Goal: Information Seeking & Learning: Learn about a topic

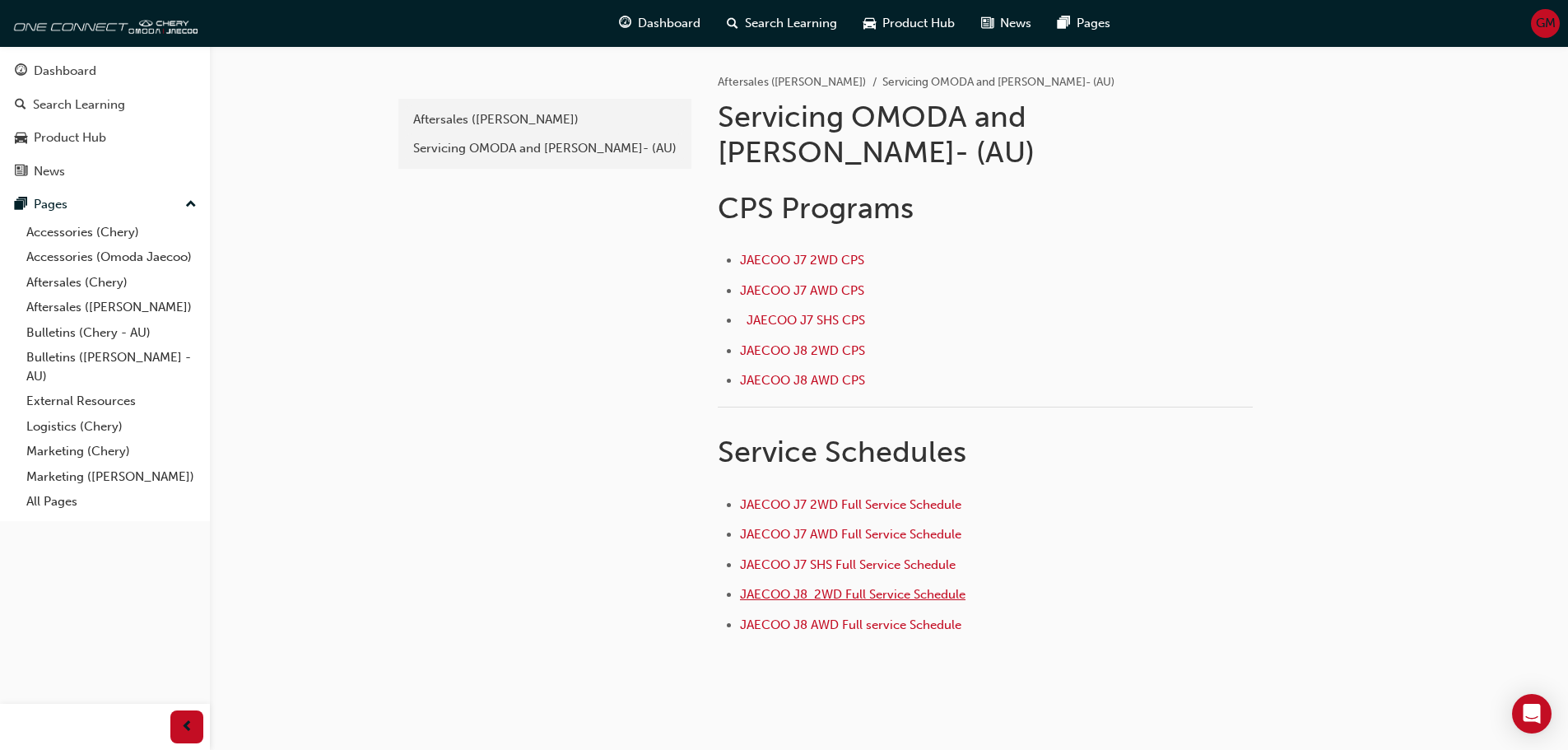
click at [760, 587] on span "JAECOO J8 2WD Full Service Schedule" at bounding box center [853, 594] width 226 height 15
click at [122, 356] on link "Bulletins ([PERSON_NAME] - AU)" at bounding box center [111, 367] width 183 height 44
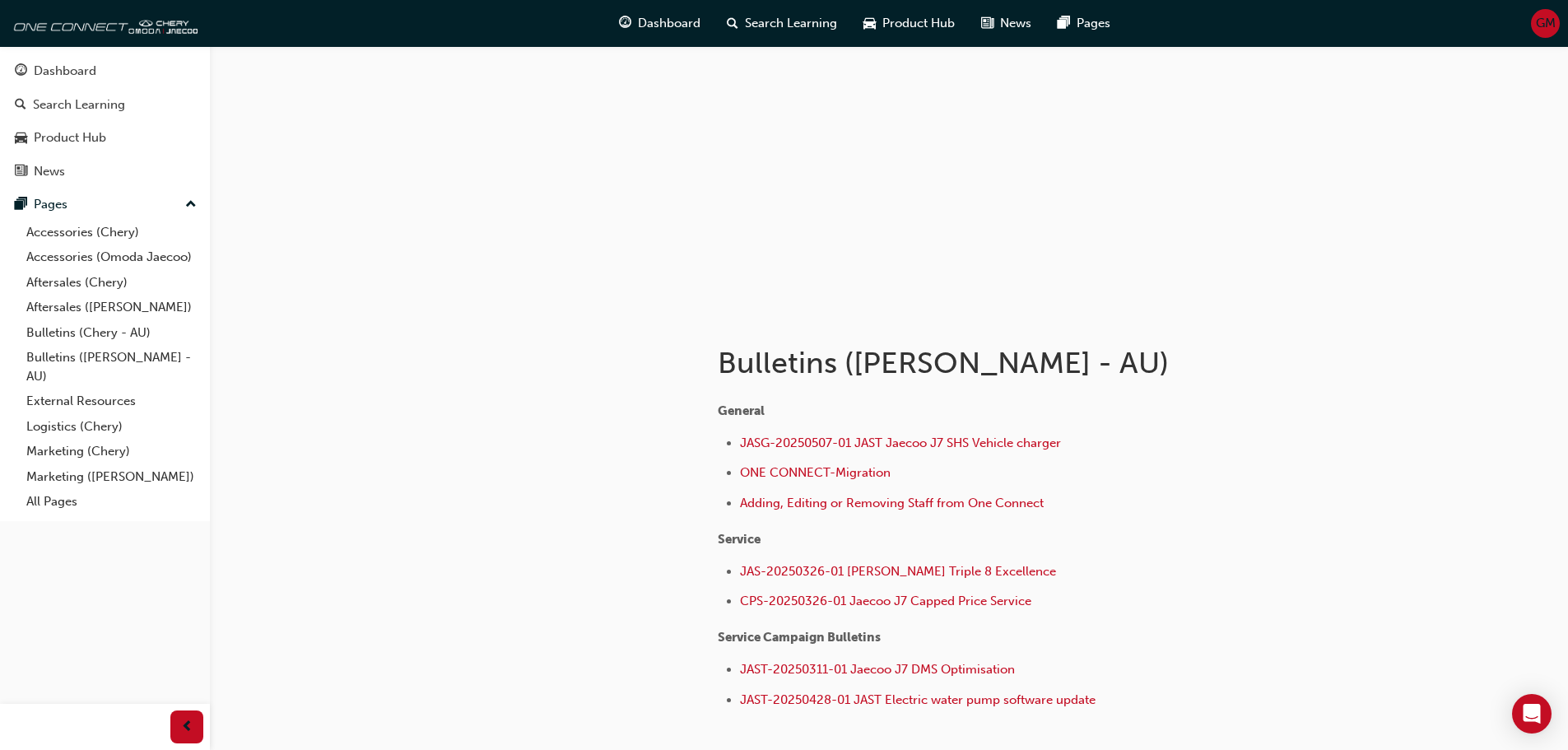
scroll to position [82, 0]
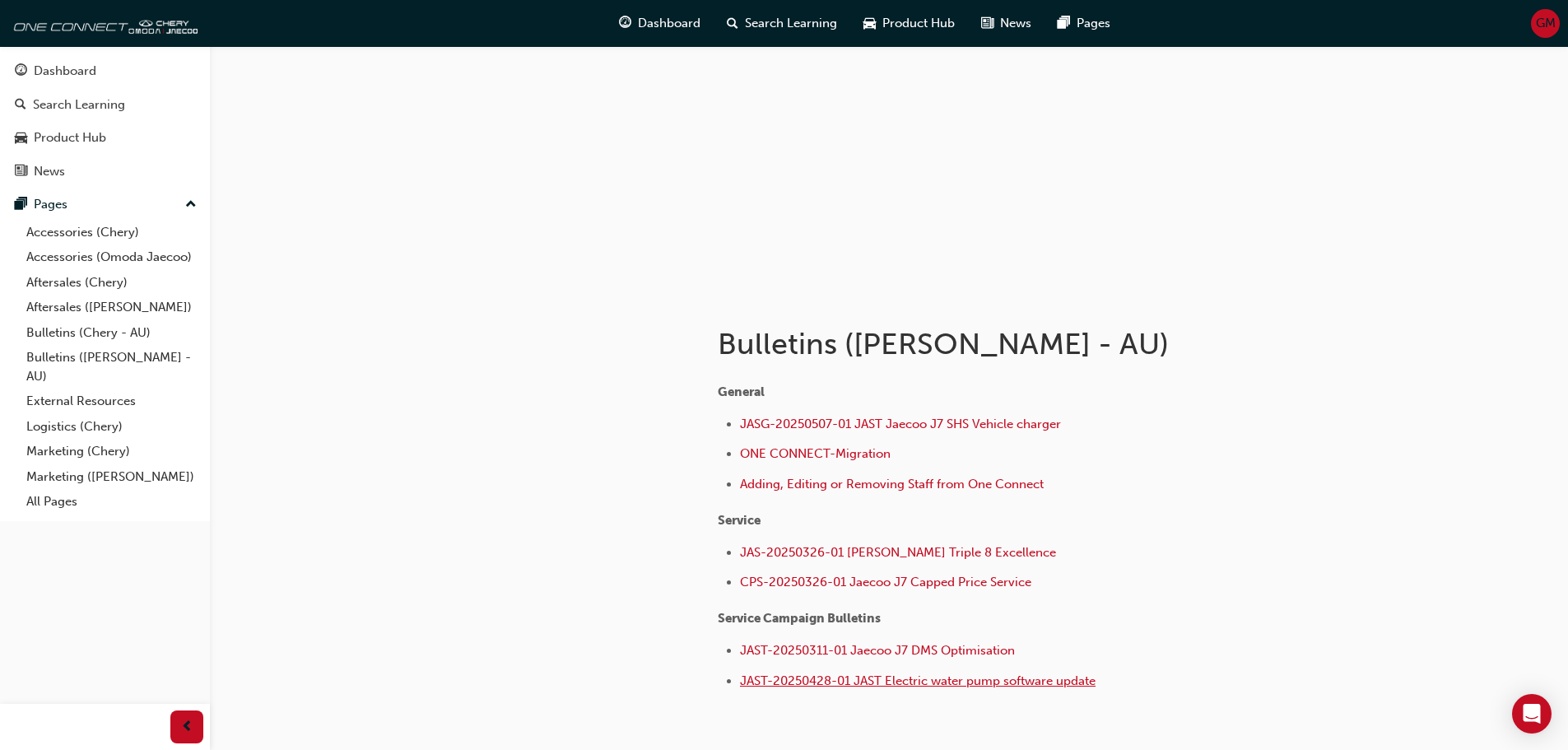
click at [798, 678] on span "JAST-20250428-01 JAST Electric water pump software update" at bounding box center [917, 680] width 355 height 15
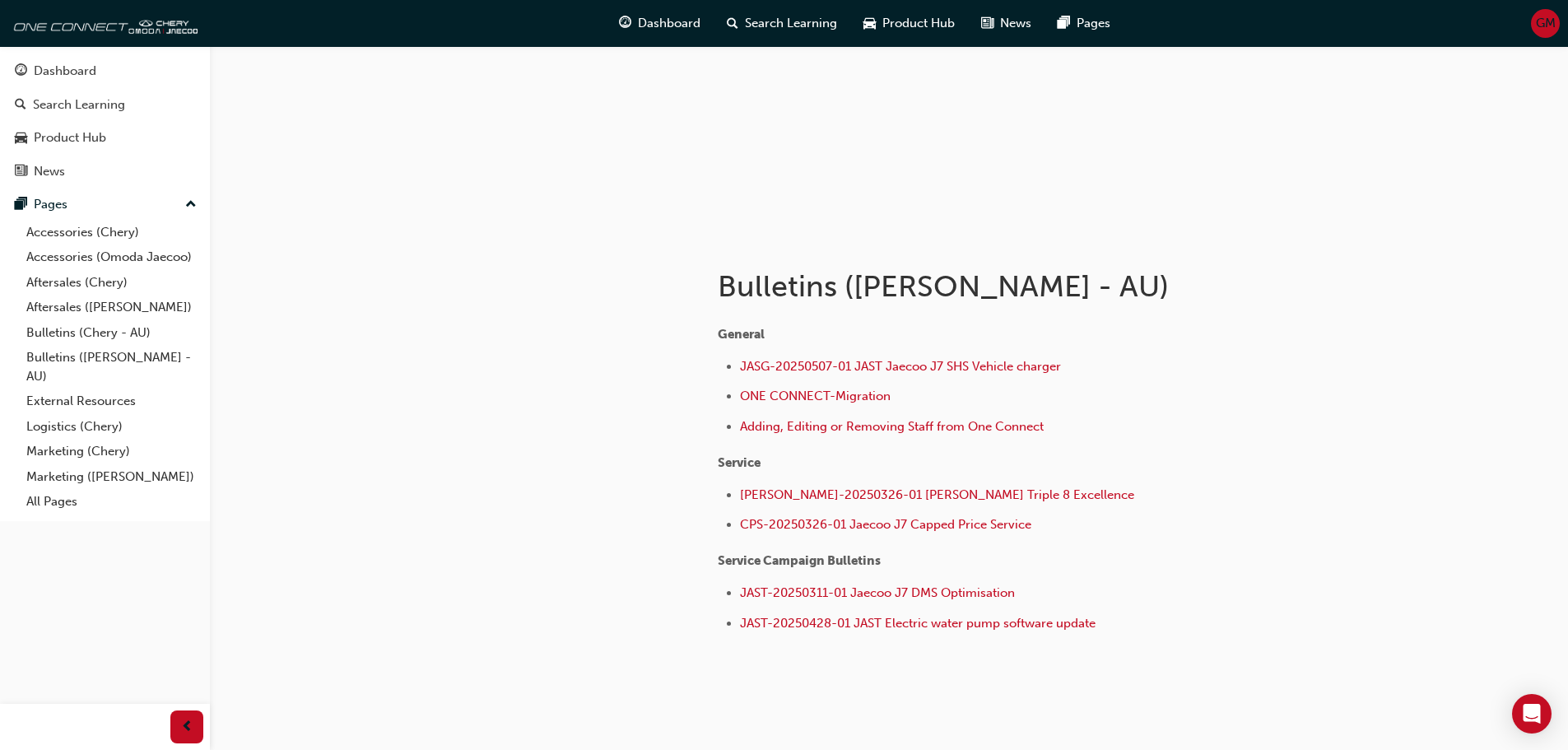
scroll to position [164, 0]
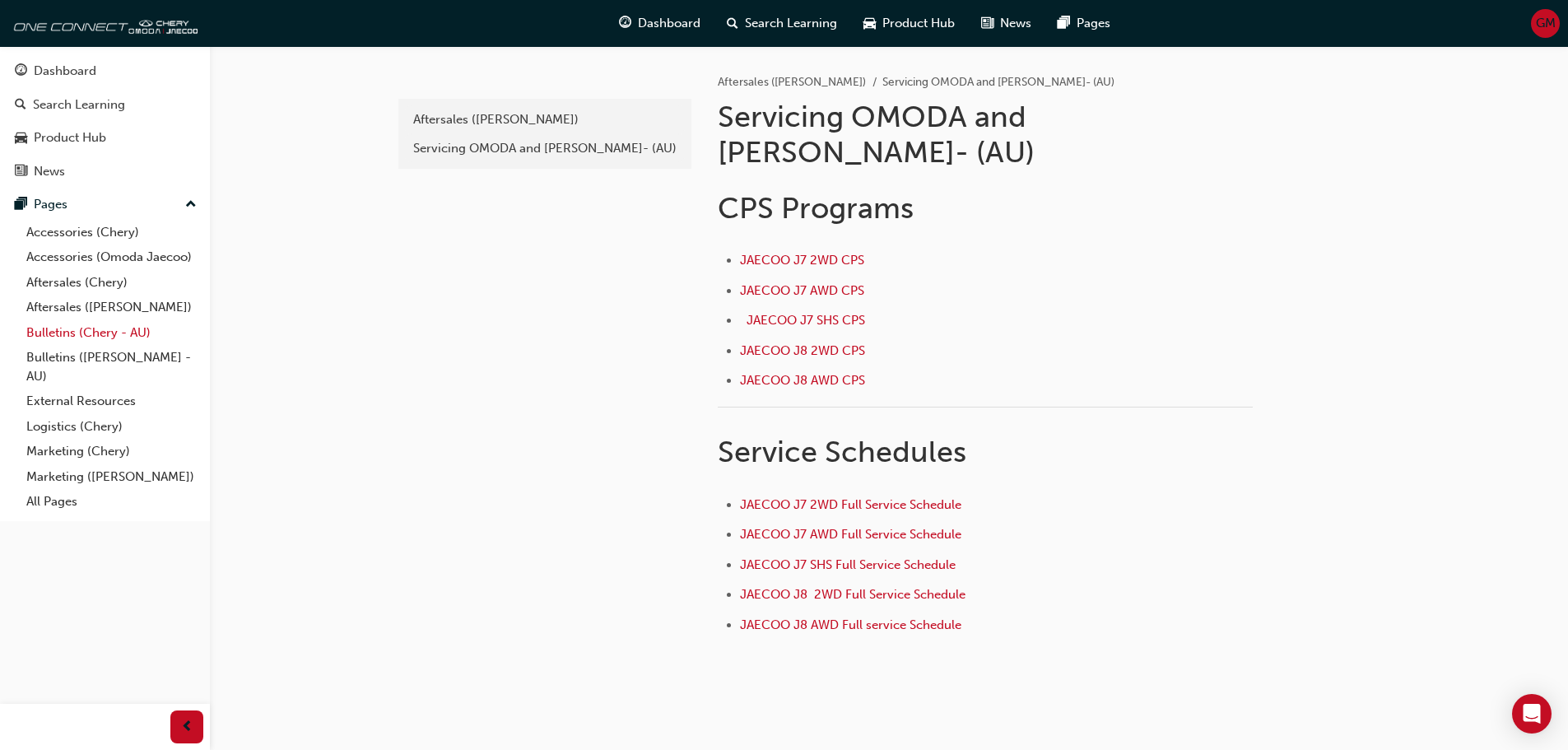
click at [51, 340] on link "Bulletins (Chery - AU)" at bounding box center [111, 333] width 183 height 26
